Goal: Task Accomplishment & Management: Manage account settings

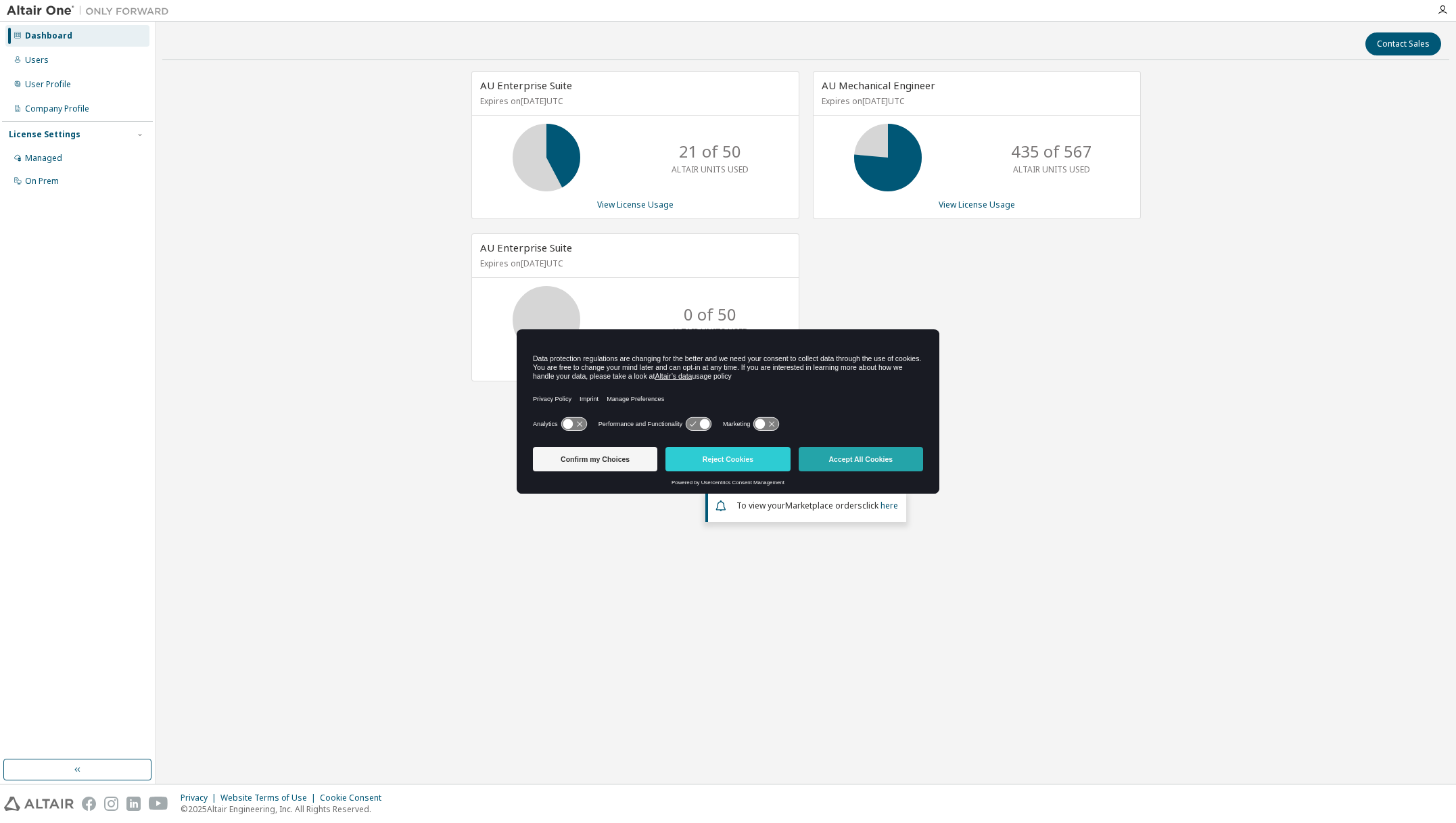
click at [844, 460] on button "Accept All Cookies" at bounding box center [860, 459] width 124 height 25
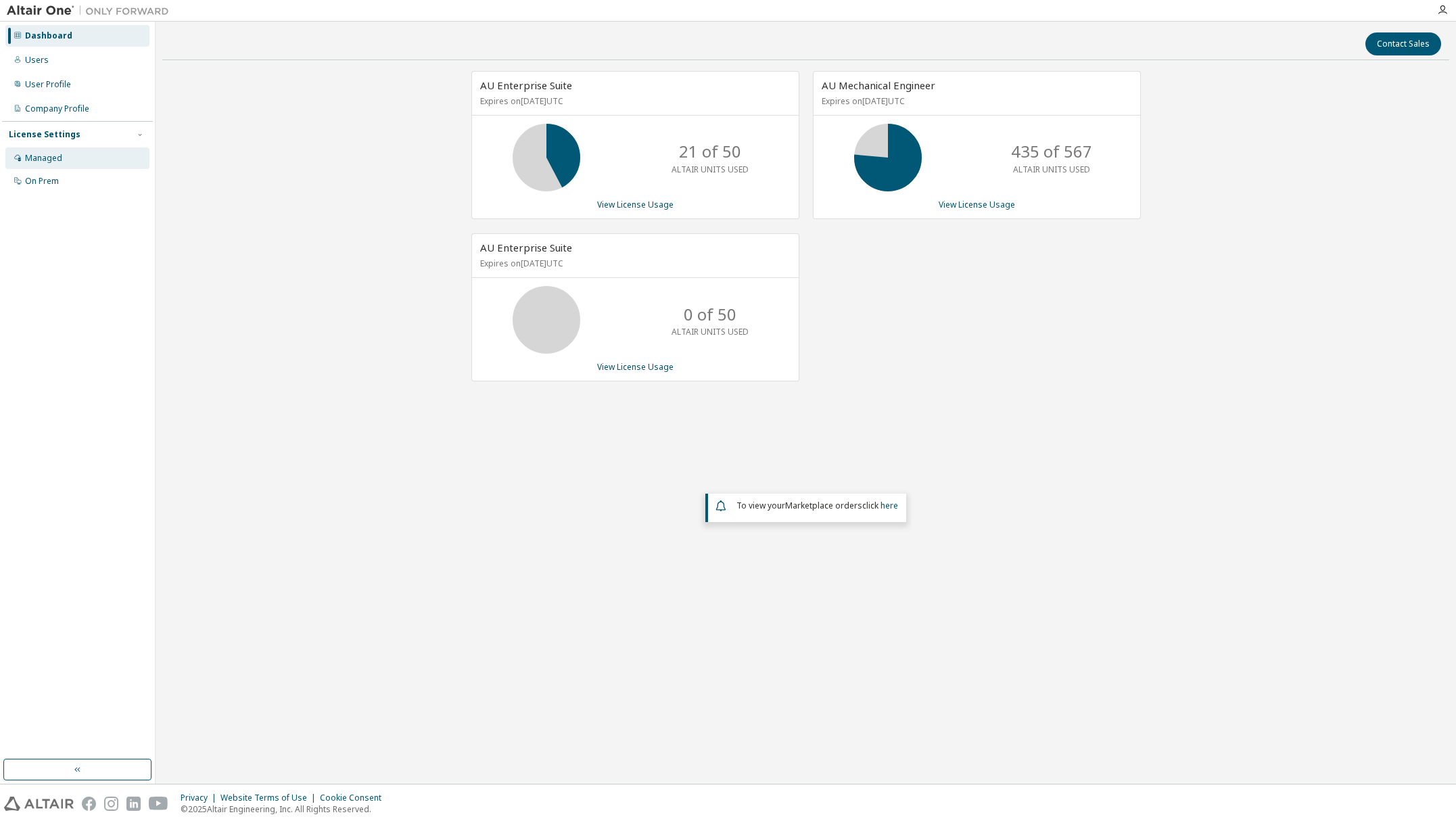
click at [31, 157] on div "Managed" at bounding box center [44, 158] width 37 height 11
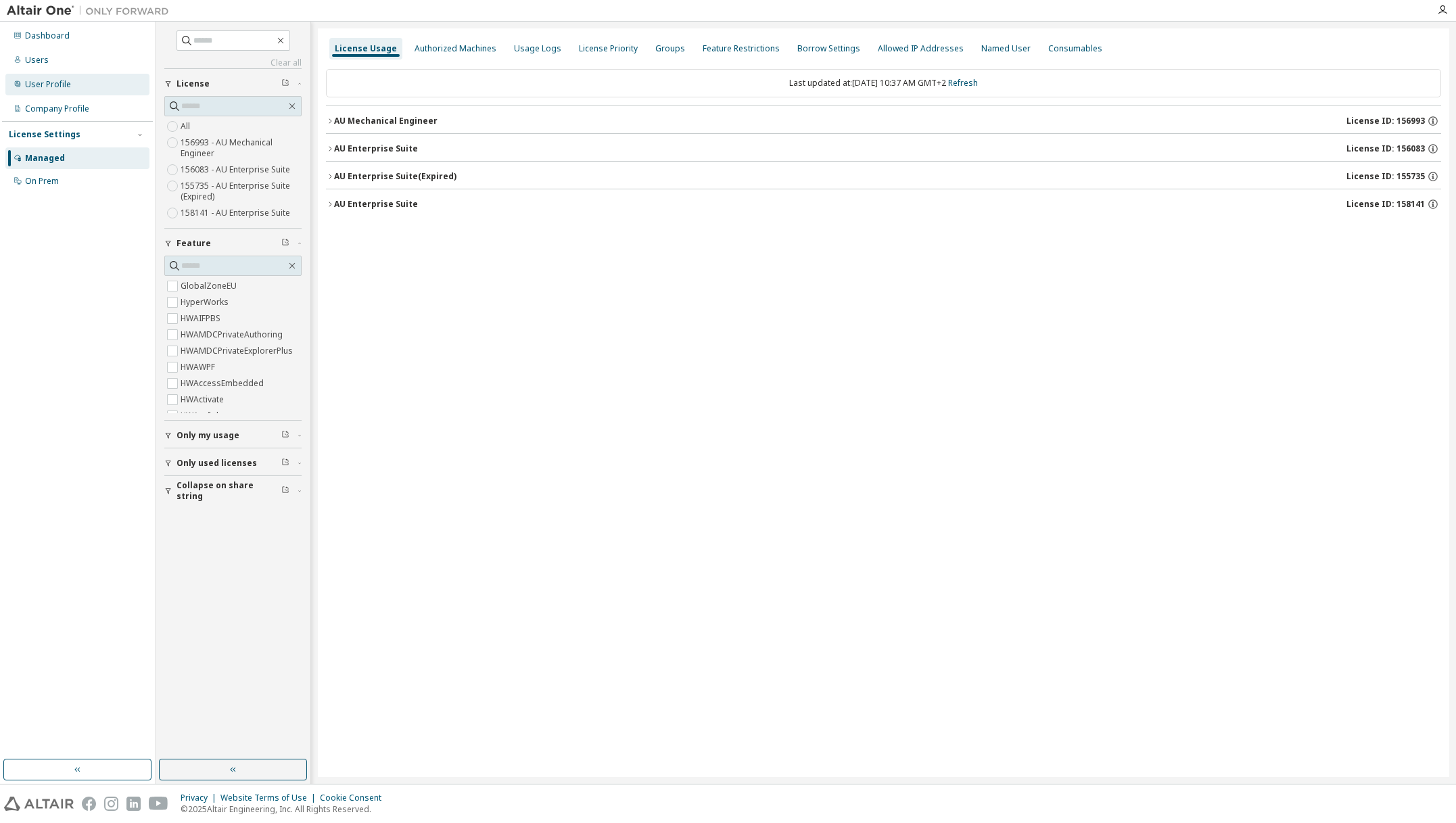
click at [31, 88] on div "User Profile" at bounding box center [48, 84] width 46 height 11
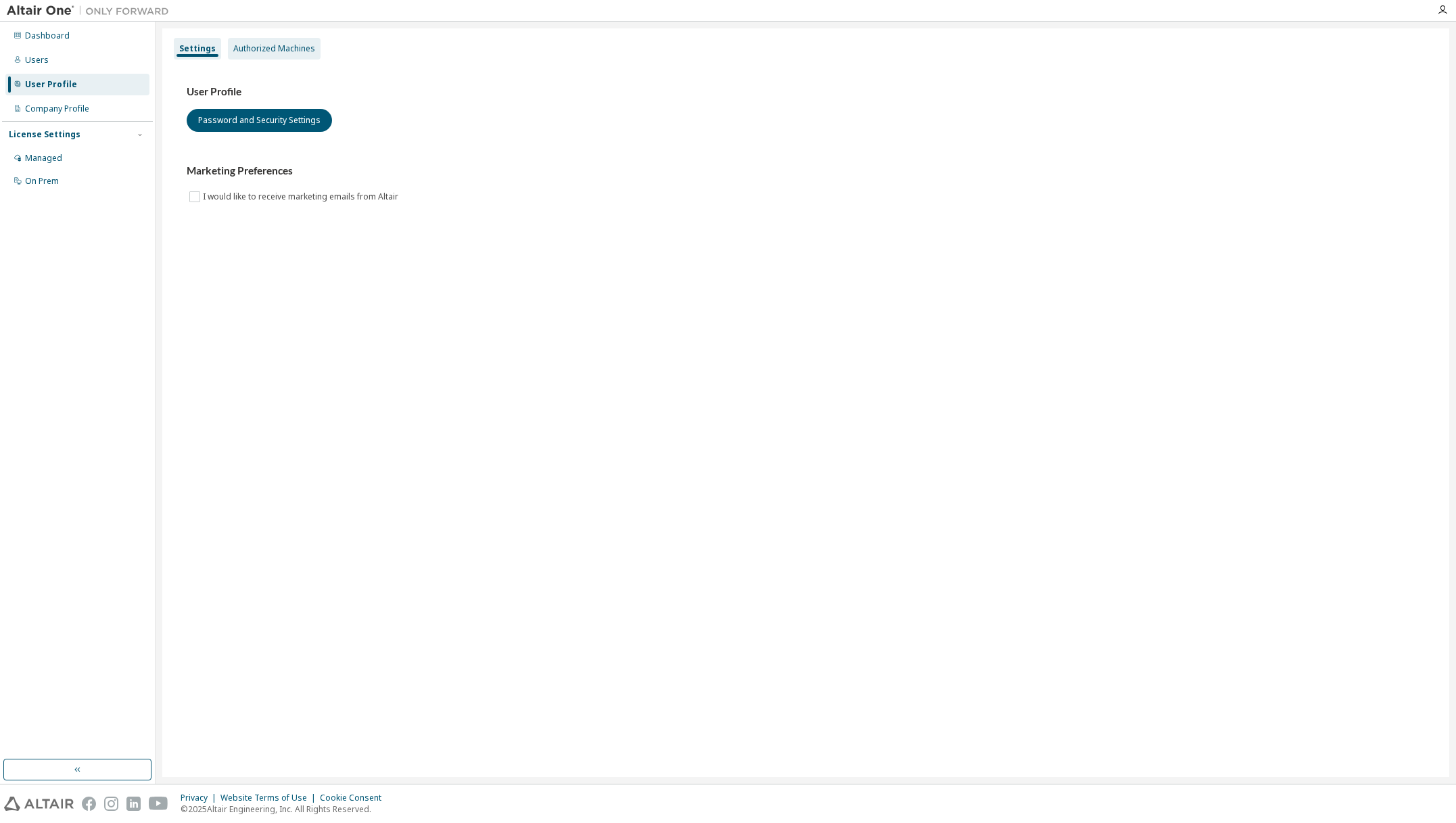
click at [264, 54] on div "Authorized Machines" at bounding box center [274, 49] width 82 height 11
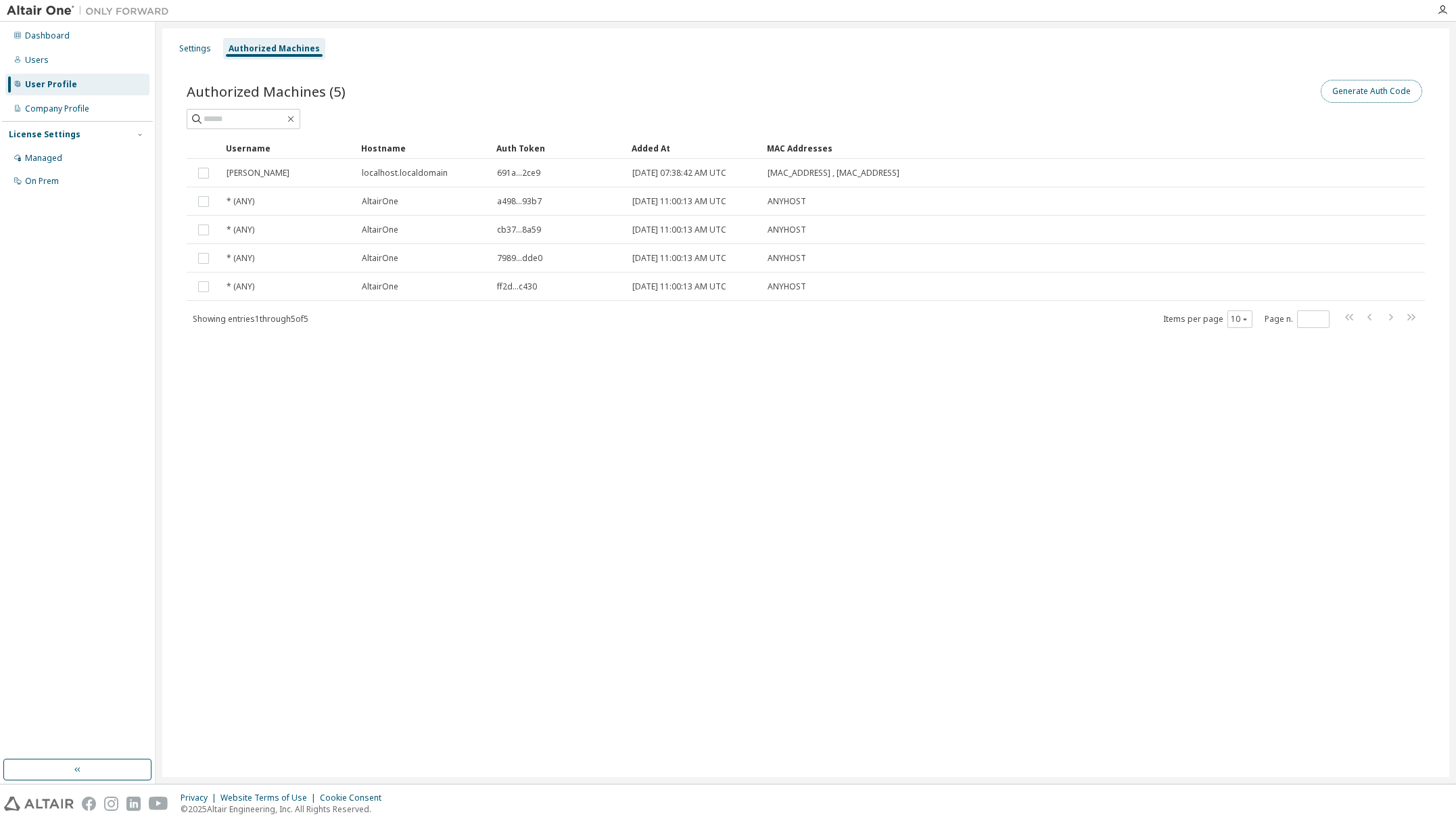
click at [1358, 89] on button "Generate Auth Code" at bounding box center [1372, 91] width 102 height 23
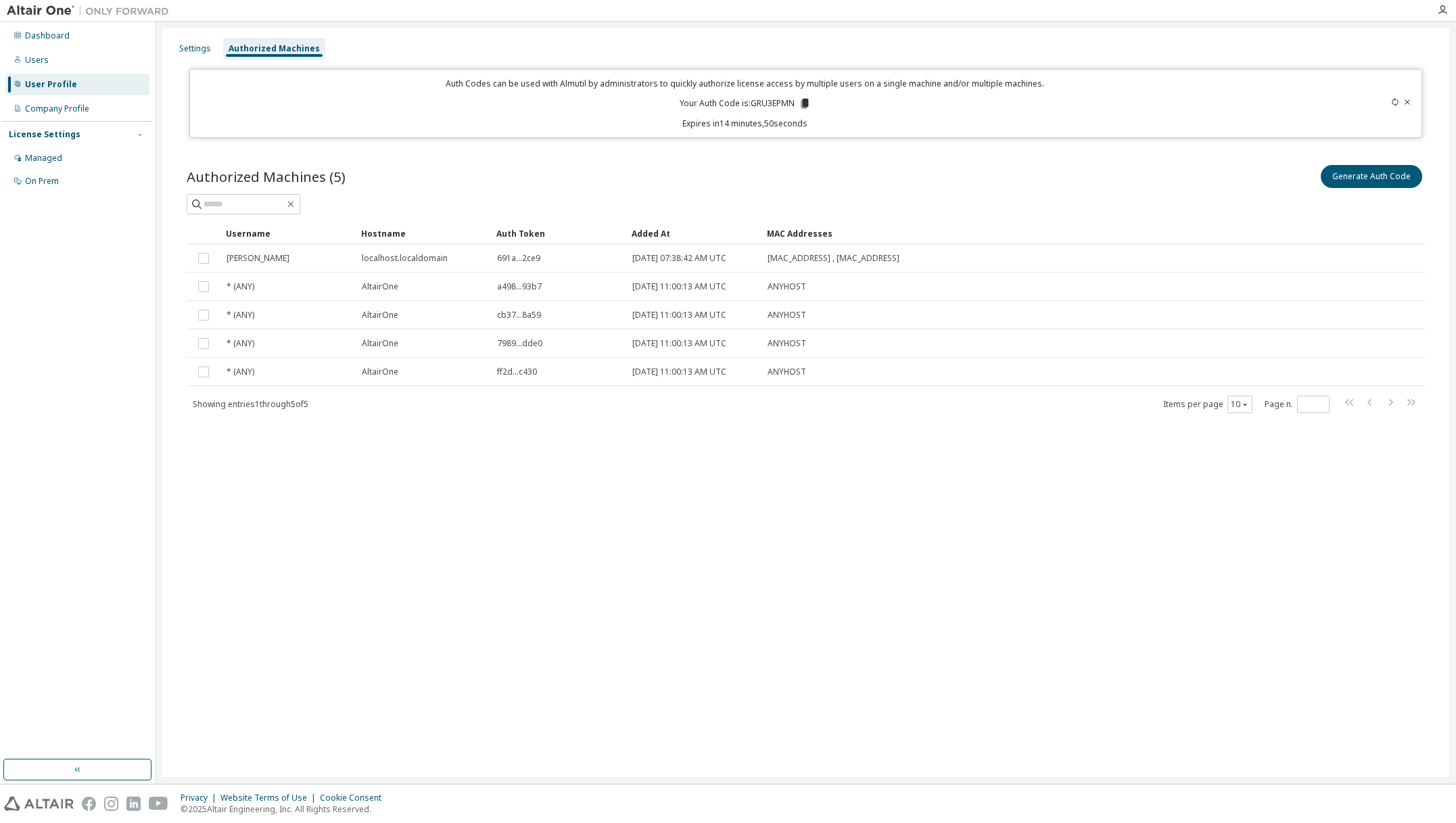
click at [807, 103] on icon at bounding box center [805, 104] width 7 height 9
click at [792, 125] on div "Auth Code copied to clipboard" at bounding box center [752, 124] width 120 height 14
click at [802, 102] on icon at bounding box center [805, 104] width 7 height 9
